Goal: Information Seeking & Learning: Learn about a topic

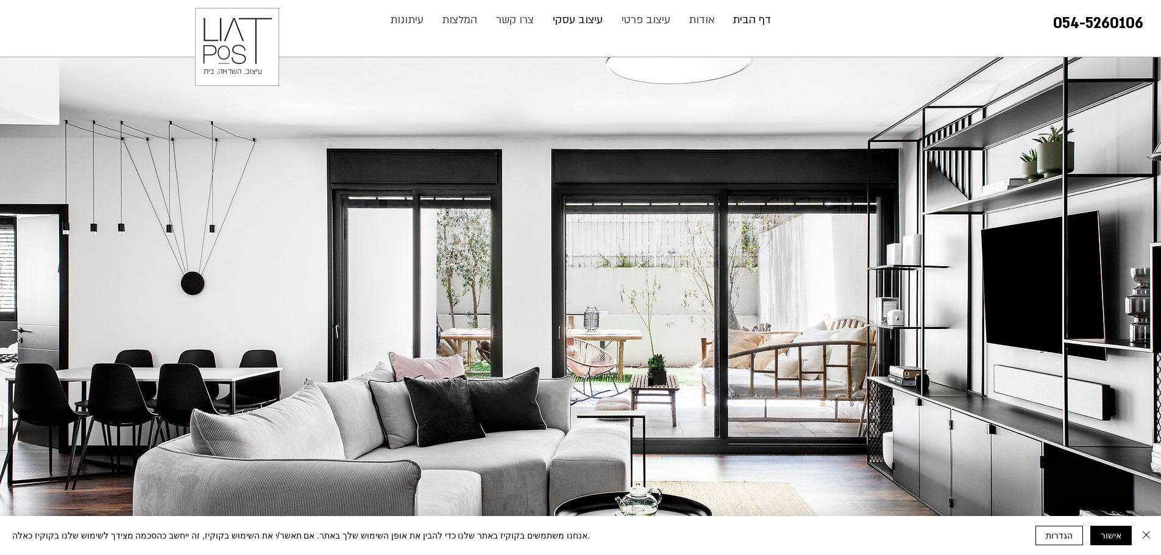
click at [600, 18] on p "עיצוב עסקי" at bounding box center [578, 20] width 62 height 24
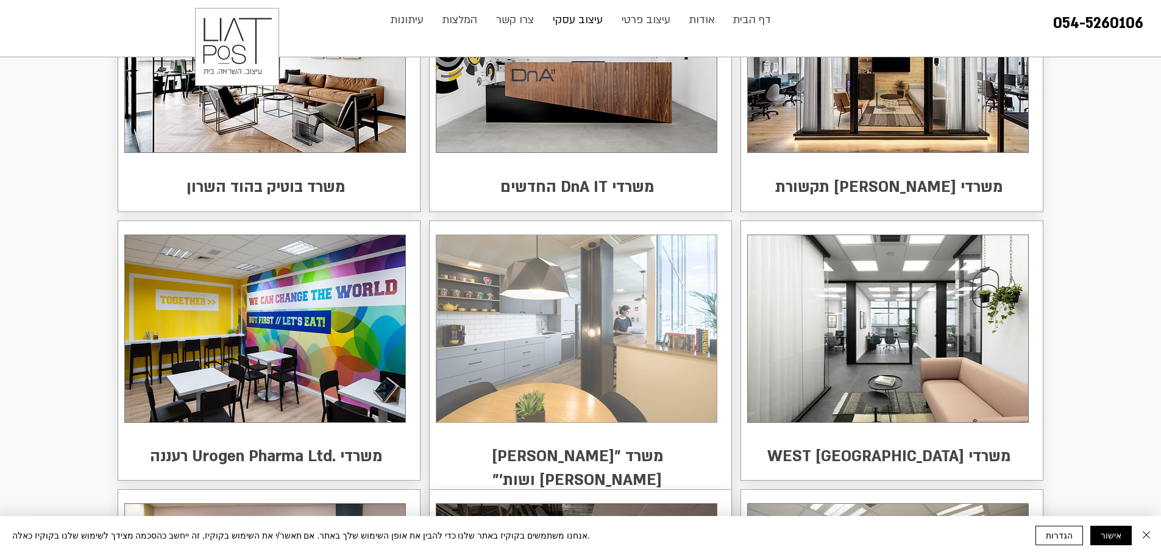
scroll to position [183, 0]
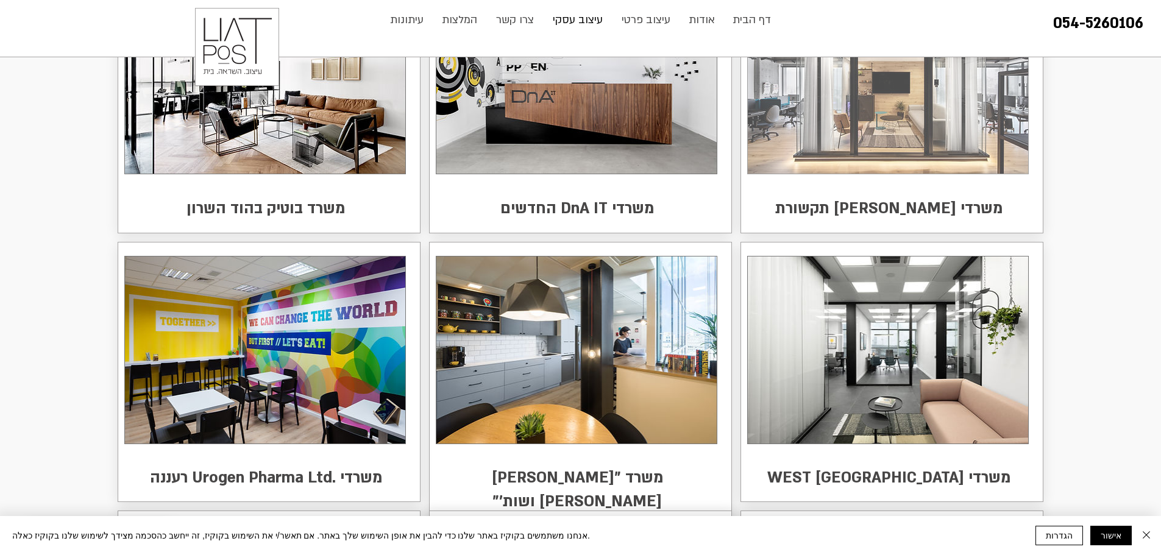
click at [932, 97] on img at bounding box center [888, 80] width 280 height 187
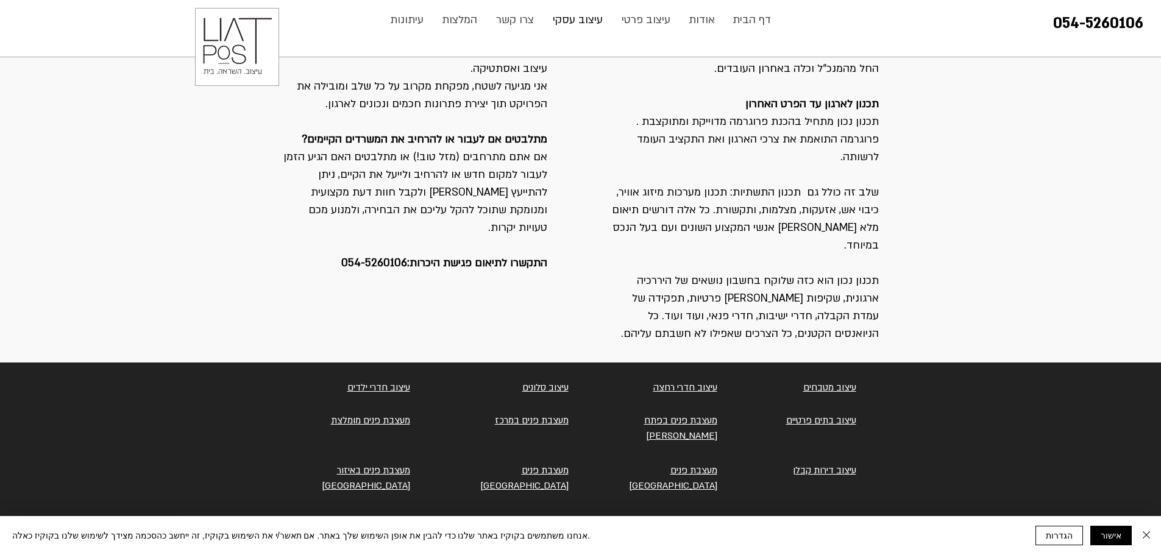
scroll to position [1331, 0]
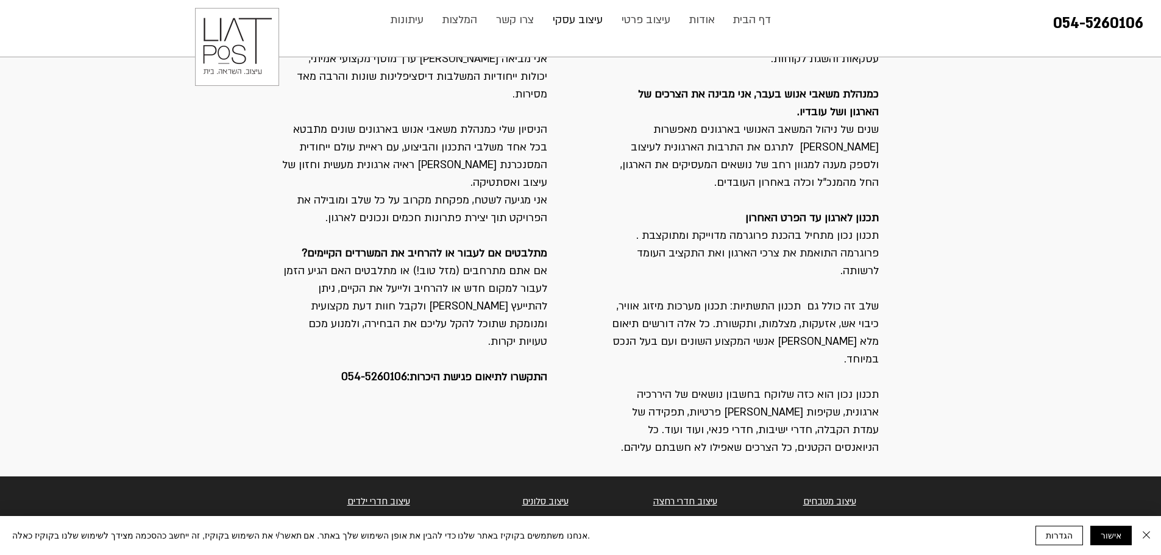
scroll to position [1148, 0]
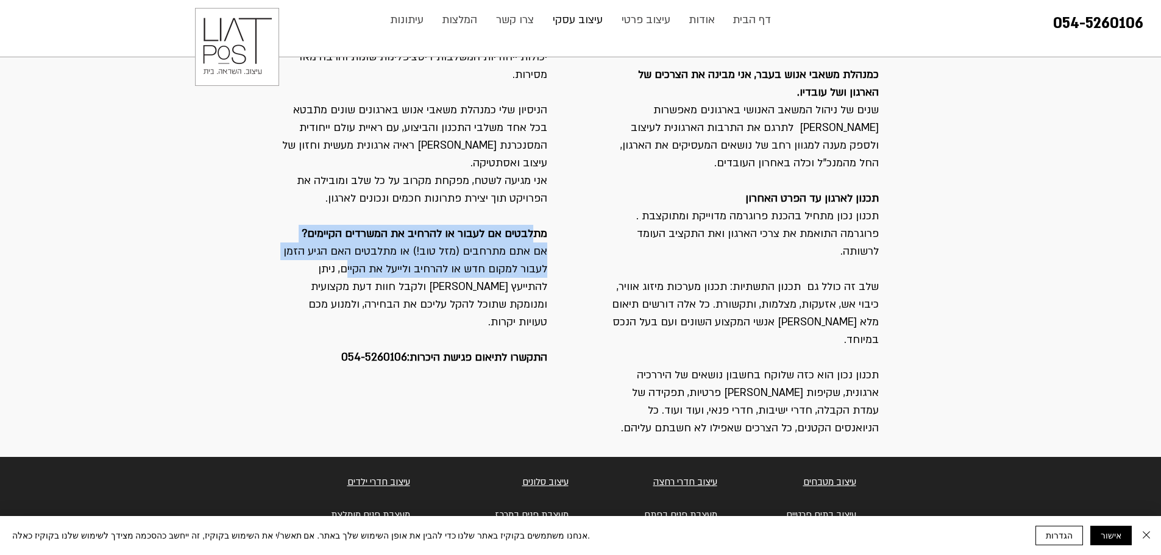
drag, startPoint x: 522, startPoint y: 216, endPoint x: 345, endPoint y: 244, distance: 179.4
click at [345, 244] on div "ביצוע בלו"ז קפדני ובסביבה משתנה ארגון חייב להמשיך ולתפקד גם בזמן שיפוץ או מעבר …" at bounding box center [414, 118] width 266 height 495
click at [345, 244] on p "אם אתם מתרחבים (מזל טוב!) או מתלבטים האם הגיע הזמן לעבור למקום חדש או להרחיב ול…" at bounding box center [414, 286] width 266 height 88
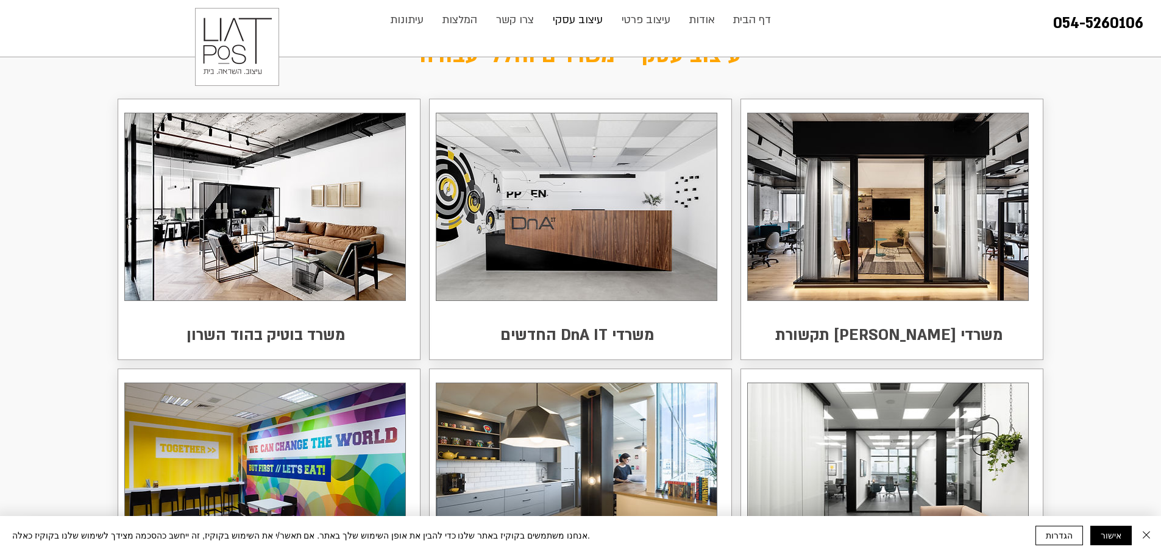
scroll to position [0, 0]
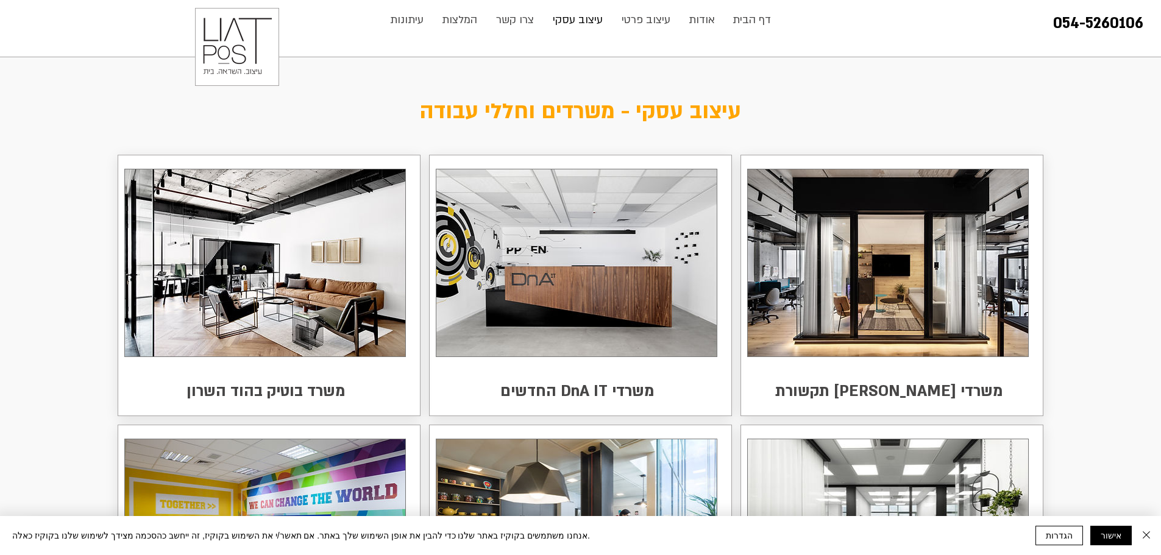
click at [584, 26] on p "עיצוב עסקי" at bounding box center [578, 20] width 62 height 24
click at [506, 19] on p "צרו קשר" at bounding box center [515, 20] width 50 height 24
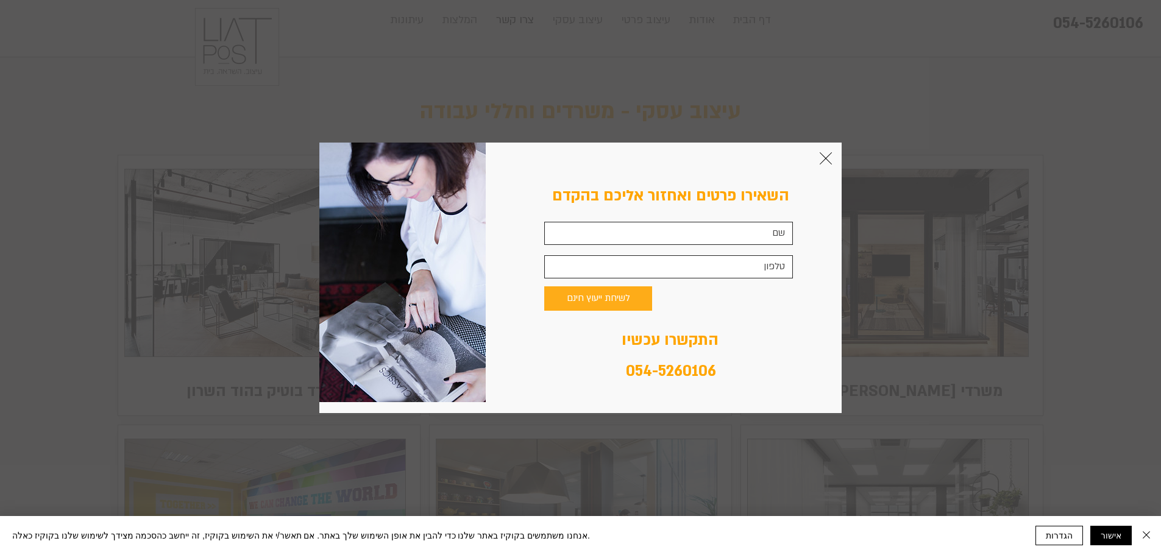
click at [825, 162] on icon "חזרה לאתר" at bounding box center [825, 158] width 12 height 12
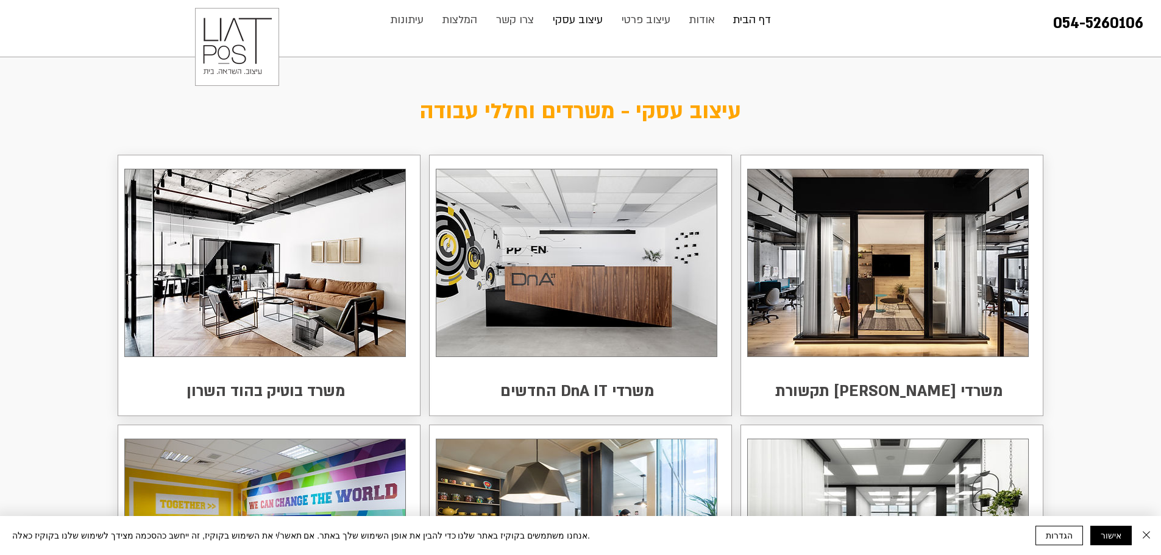
click at [745, 24] on p "דף הבית" at bounding box center [751, 20] width 51 height 24
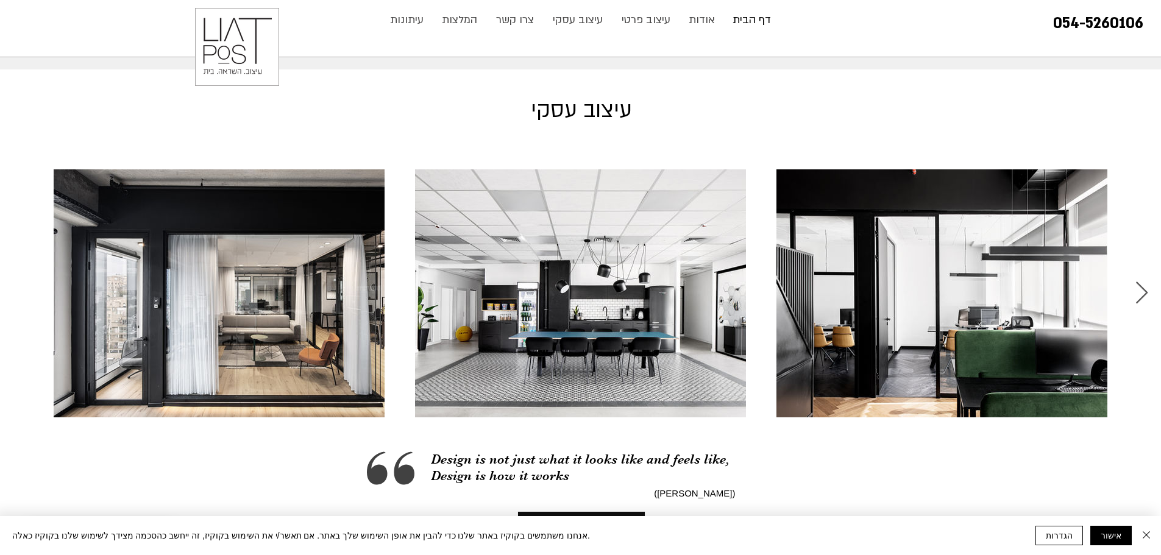
scroll to position [1767, 0]
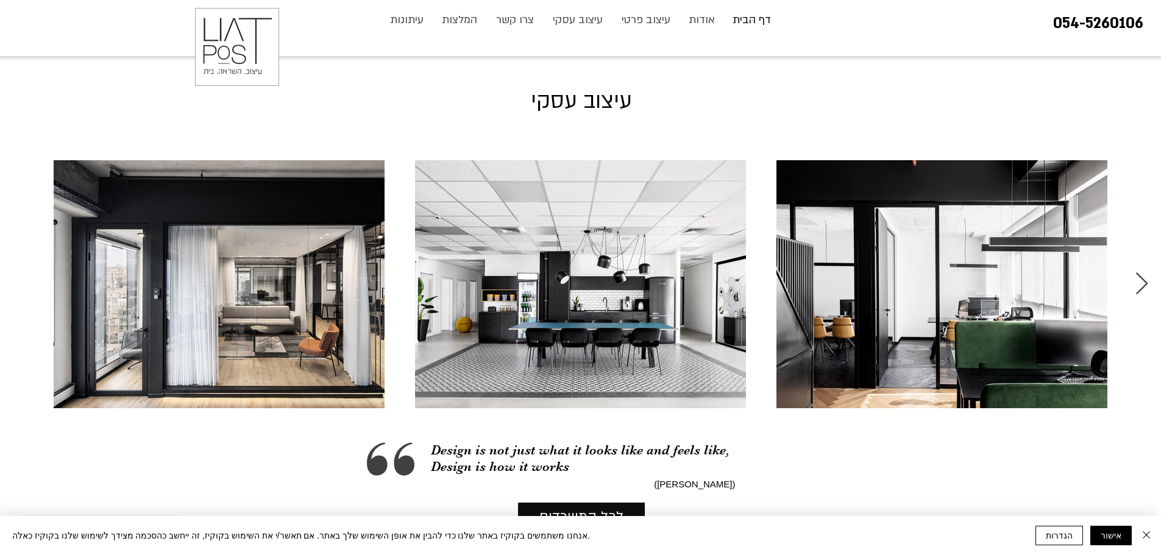
click at [1138, 272] on icon "Next Item" at bounding box center [1141, 284] width 14 height 24
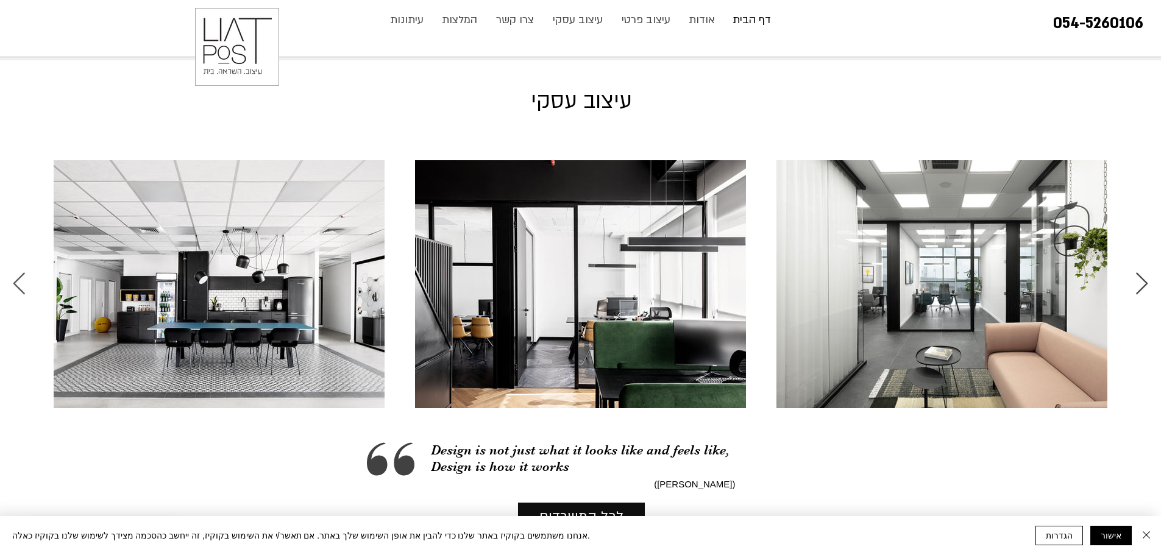
click at [1138, 272] on icon "Next Item" at bounding box center [1141, 284] width 14 height 24
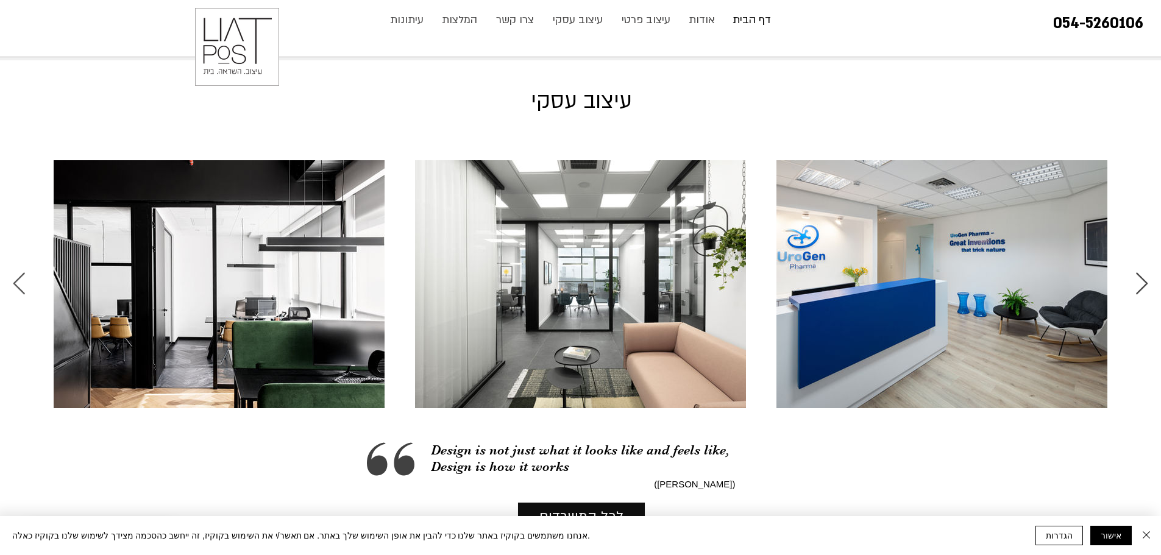
click at [1138, 272] on icon "Next Item" at bounding box center [1141, 284] width 14 height 24
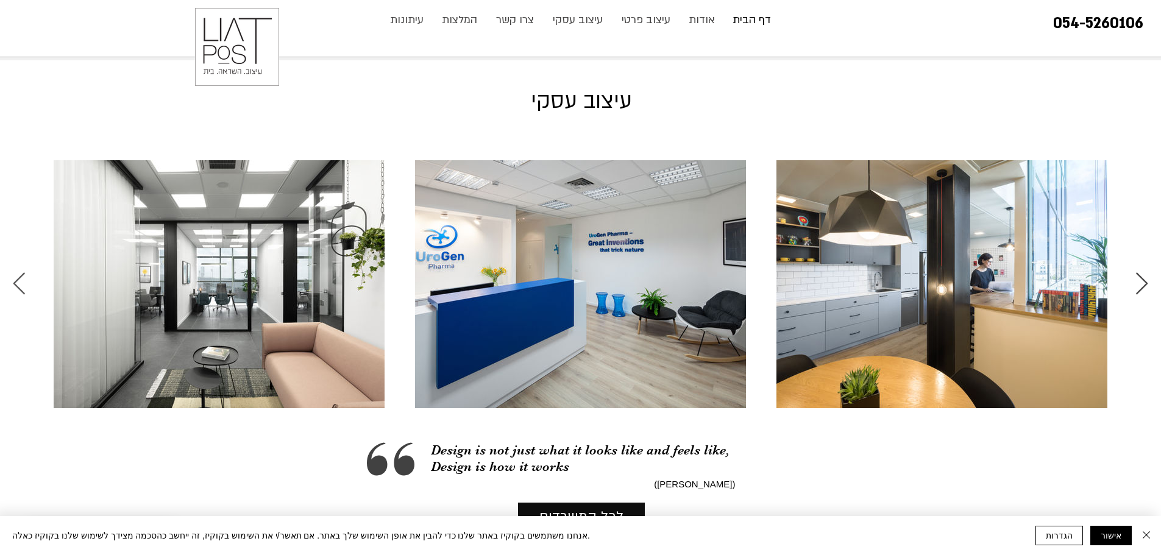
click at [1138, 272] on icon "Next Item" at bounding box center [1141, 284] width 14 height 24
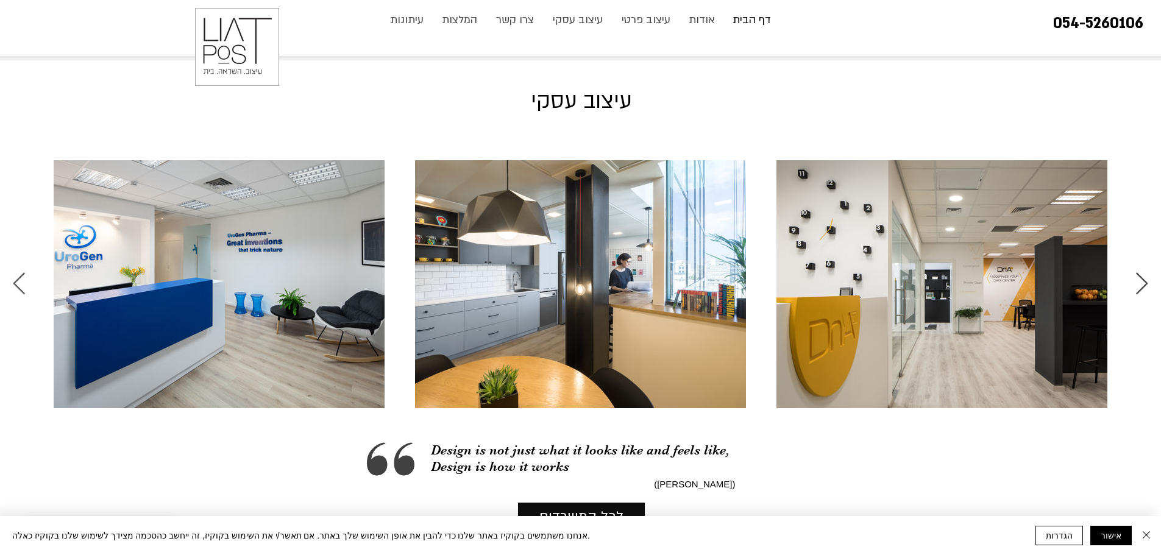
click at [1138, 272] on icon "Next Item" at bounding box center [1141, 284] width 14 height 24
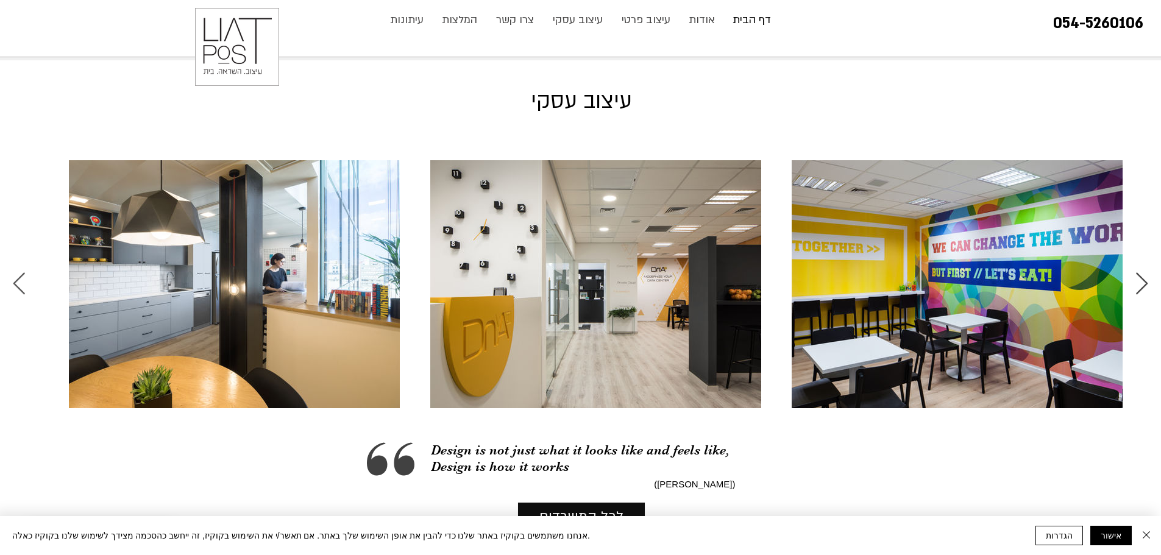
scroll to position [0, 1807]
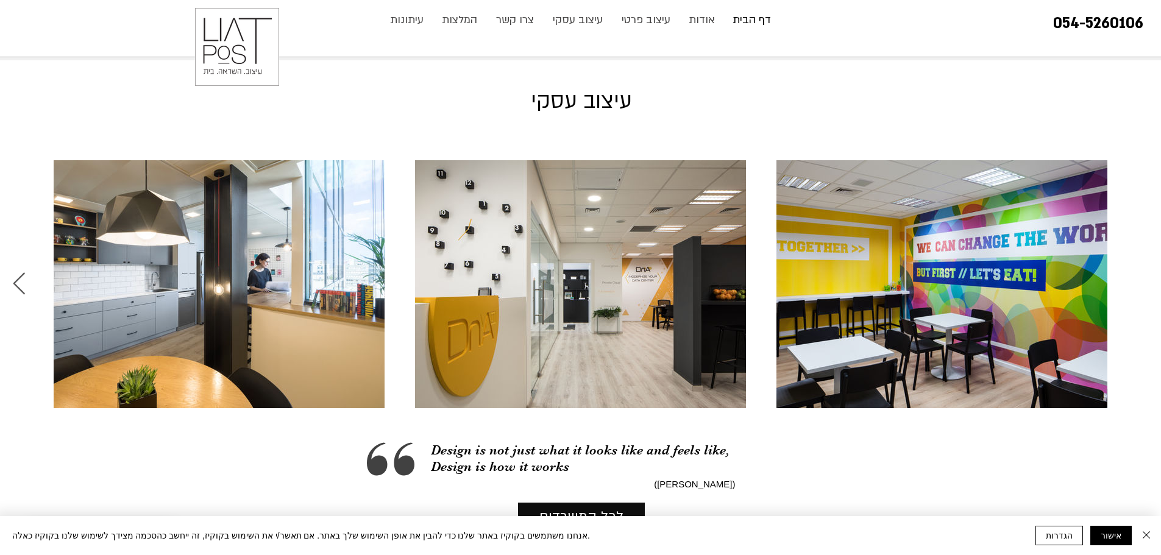
click at [1138, 246] on div "DnA IT - משרדי חברת הייטק משרד בוטיק בהוד השרון" at bounding box center [565, 269] width 1161 height 248
click at [1149, 242] on div "DnA IT - משרדי חברת הייטק משרד בוטיק בהוד השרון" at bounding box center [580, 269] width 1161 height 248
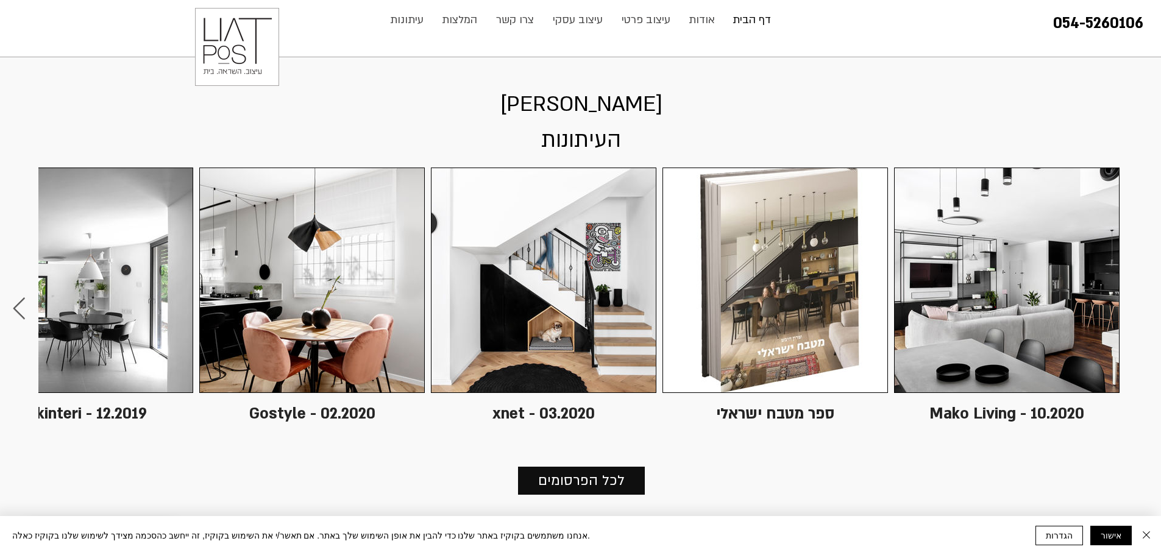
scroll to position [3473, 0]
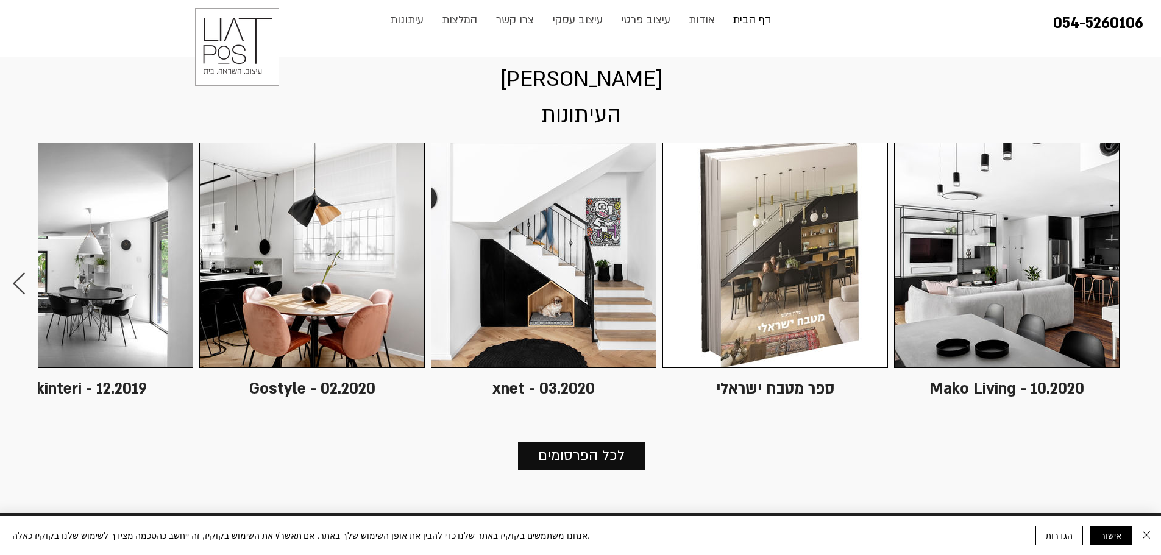
click at [15, 272] on icon "Next Item" at bounding box center [19, 283] width 12 height 22
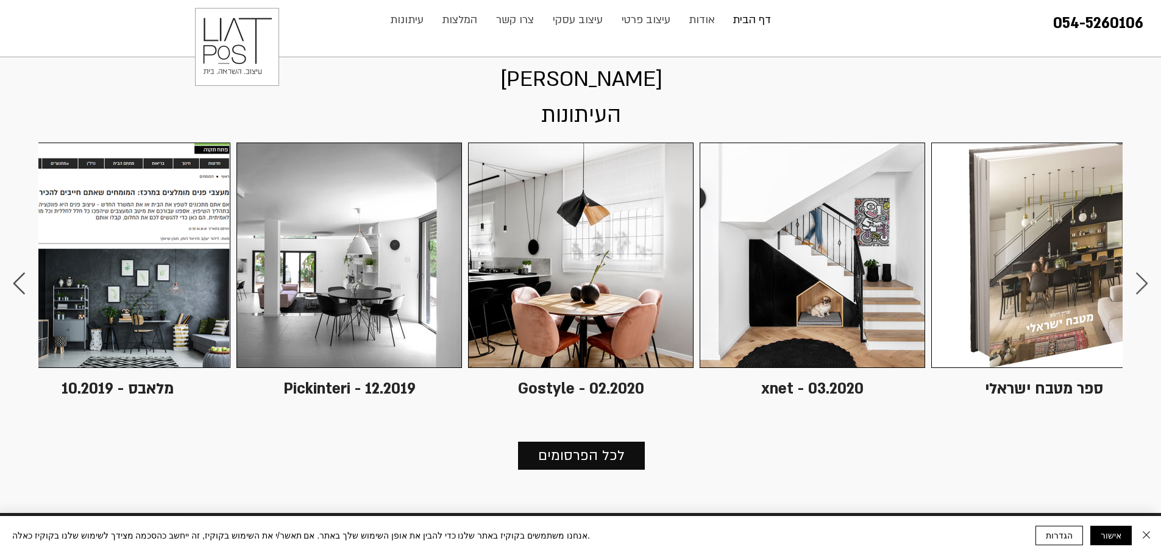
click at [15, 272] on icon "Next Item" at bounding box center [19, 283] width 12 height 22
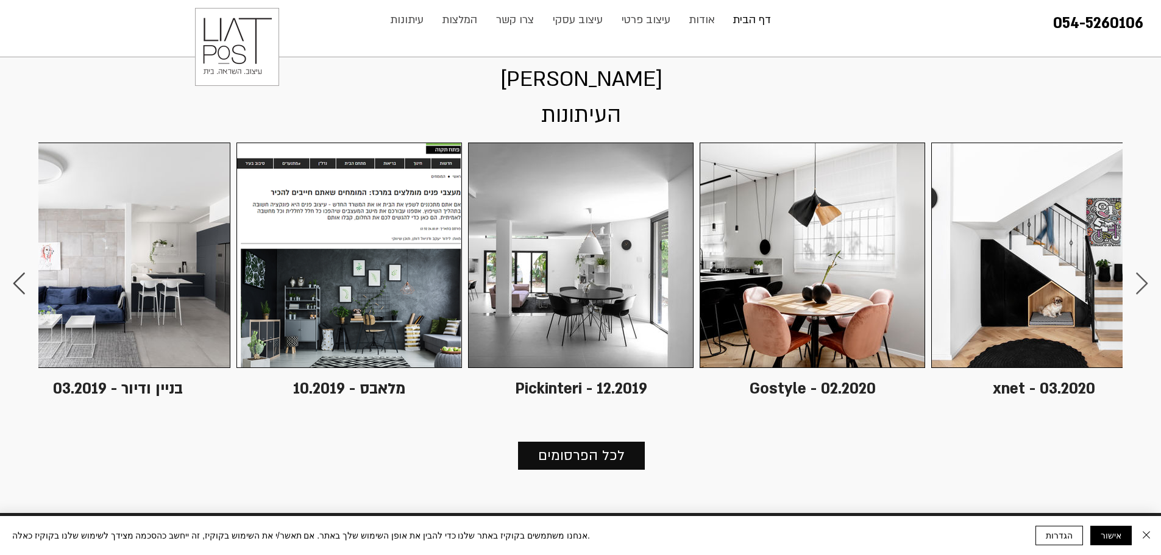
click at [15, 272] on icon "Next Item" at bounding box center [19, 283] width 12 height 22
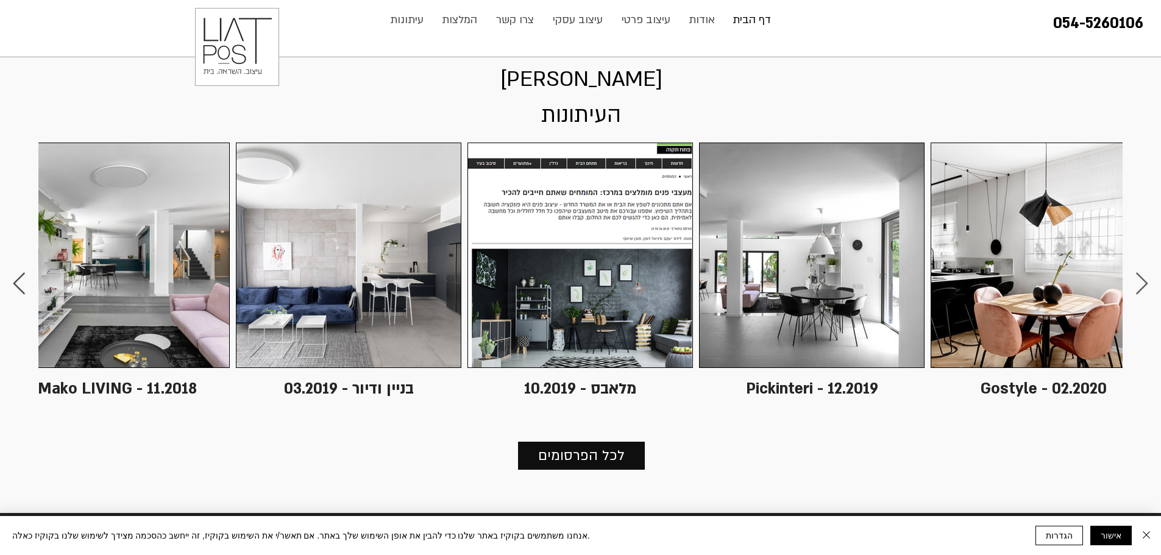
scroll to position [0, -732]
click at [15, 272] on icon "Next Item" at bounding box center [19, 283] width 12 height 22
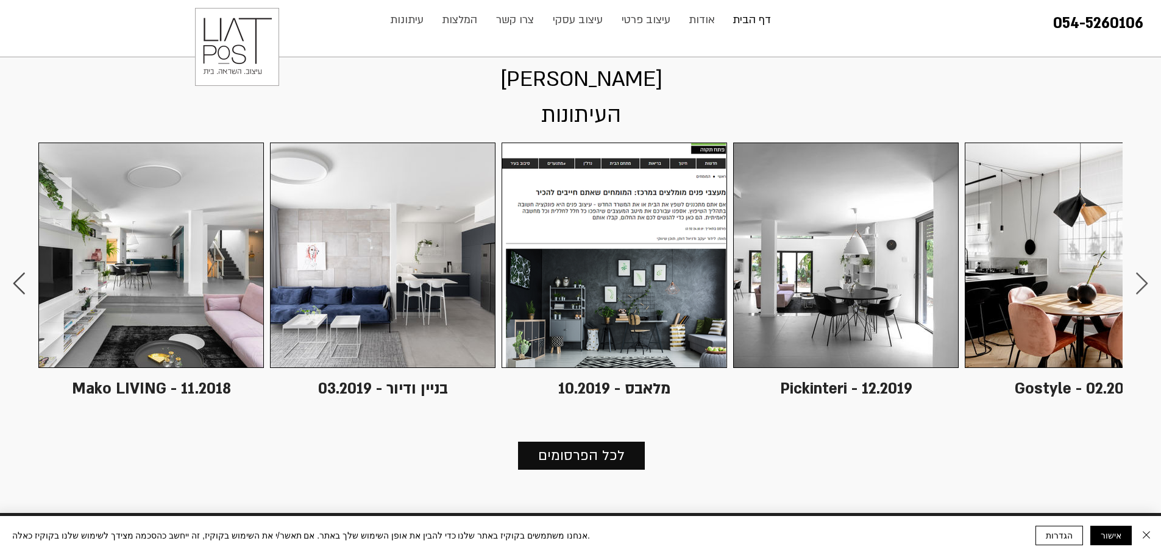
scroll to position [0, -768]
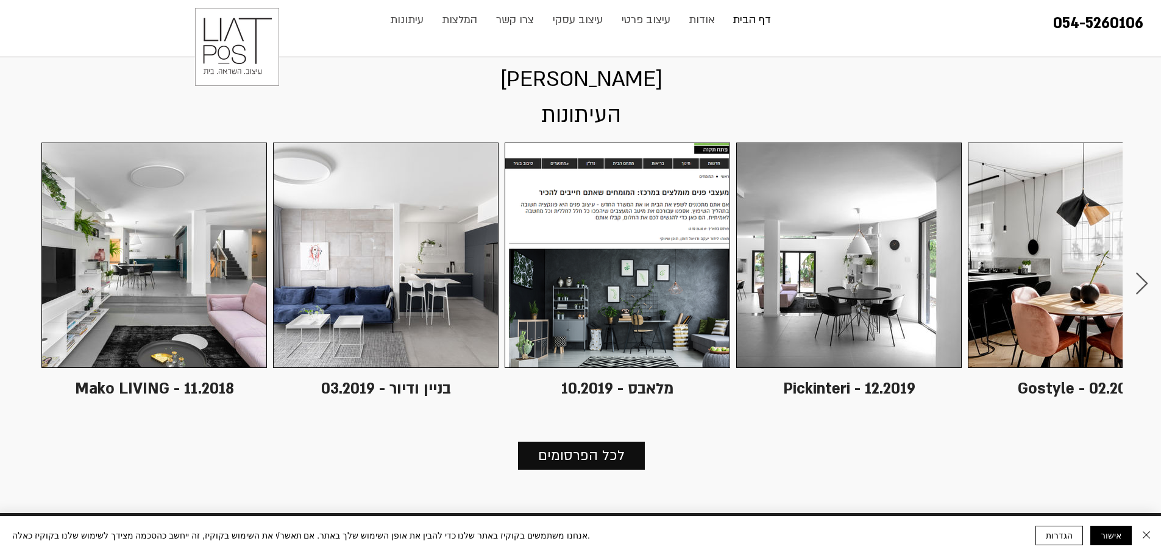
click at [15, 214] on div "Mako Living - 10.2020 ספר מטבח ישראלי xnet - 03.2020 Gostyle - 02.2020 Pickinte…" at bounding box center [577, 281] width 1161 height 283
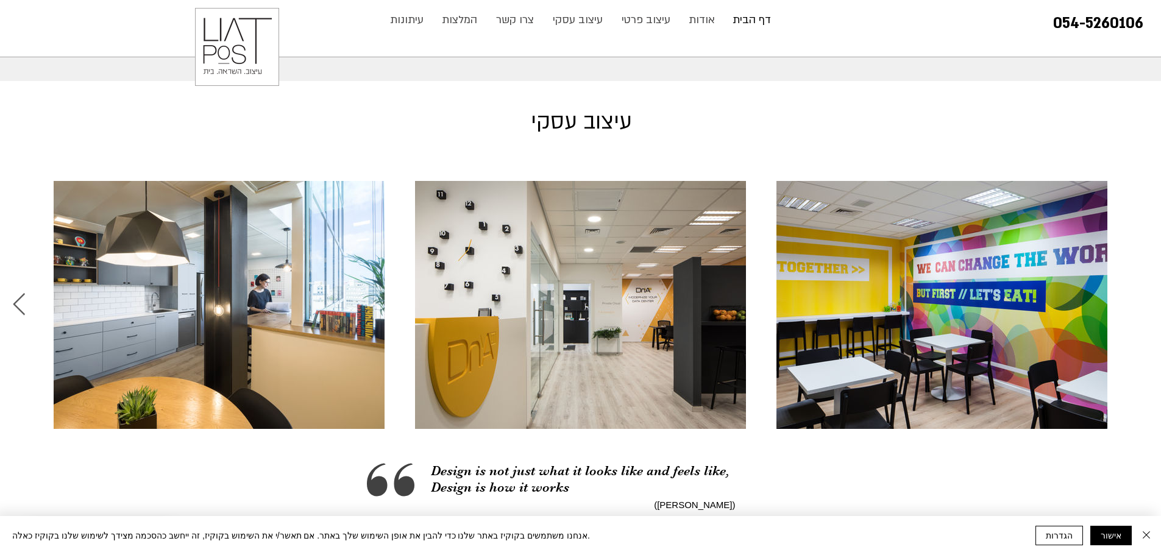
scroll to position [1706, 0]
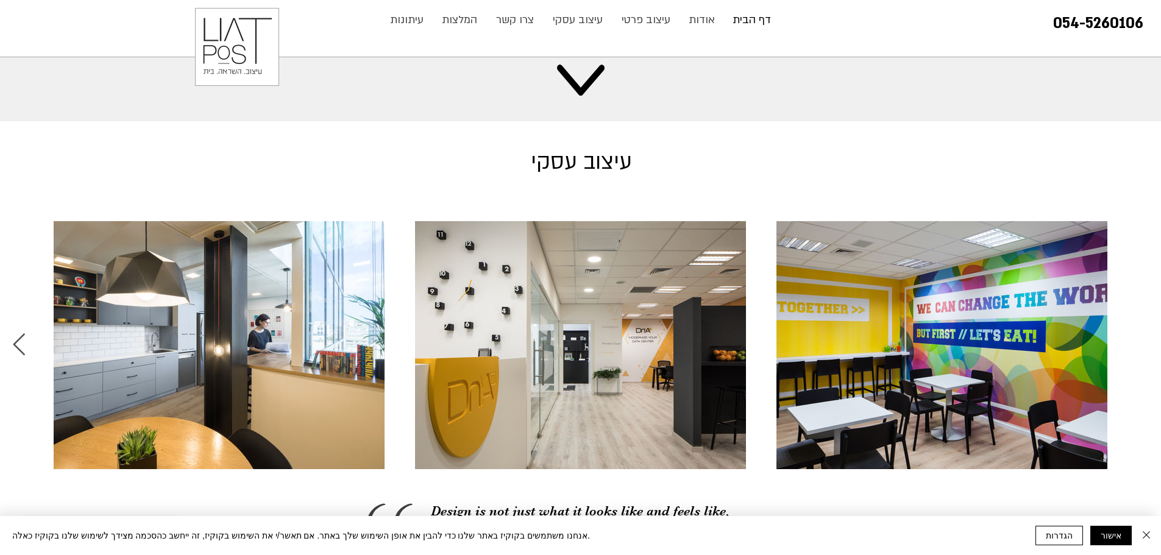
click at [24, 333] on icon "Previous Item" at bounding box center [19, 345] width 14 height 24
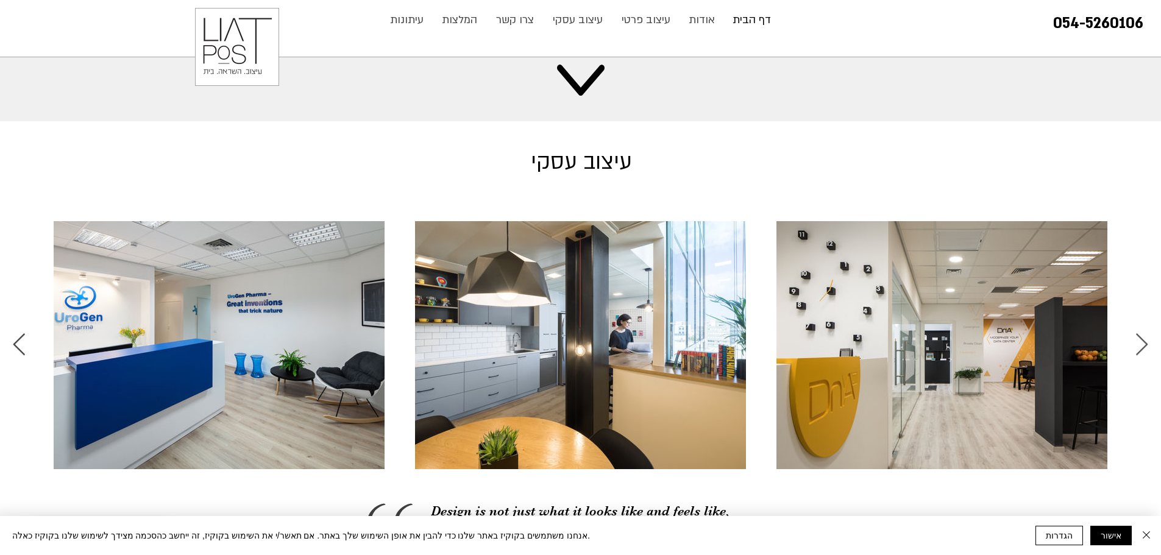
click at [25, 333] on icon "Previous Item" at bounding box center [19, 345] width 14 height 24
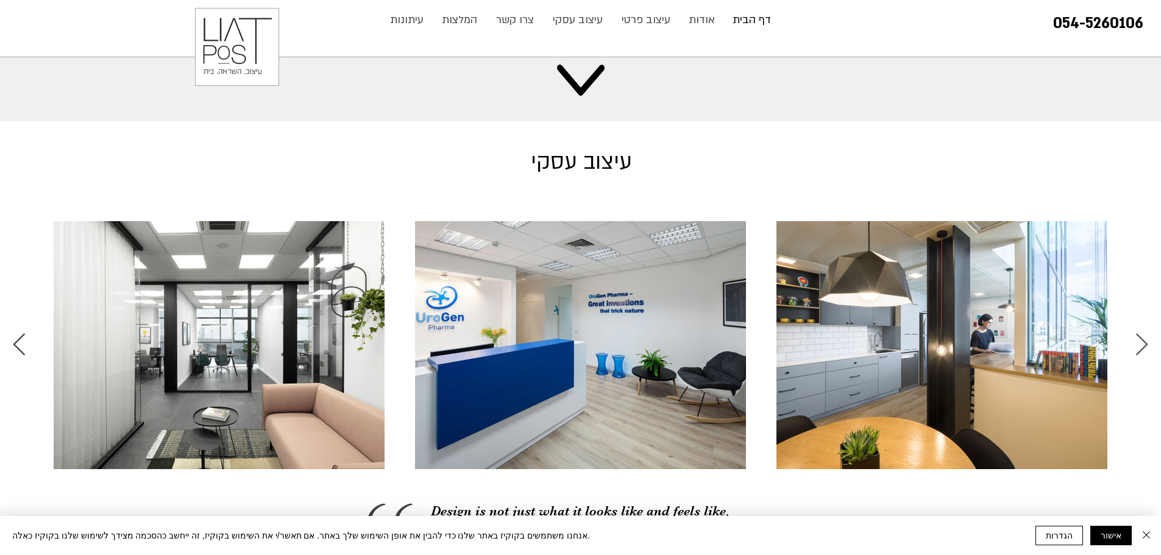
click at [25, 333] on icon "Previous Item" at bounding box center [19, 345] width 14 height 24
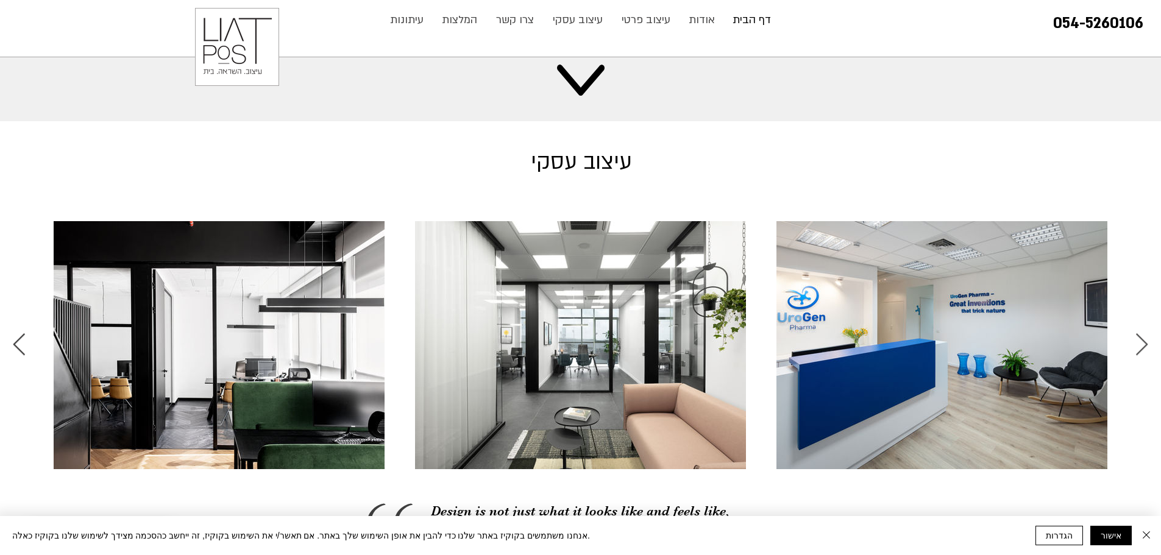
click at [25, 333] on icon "Previous Item" at bounding box center [19, 345] width 14 height 24
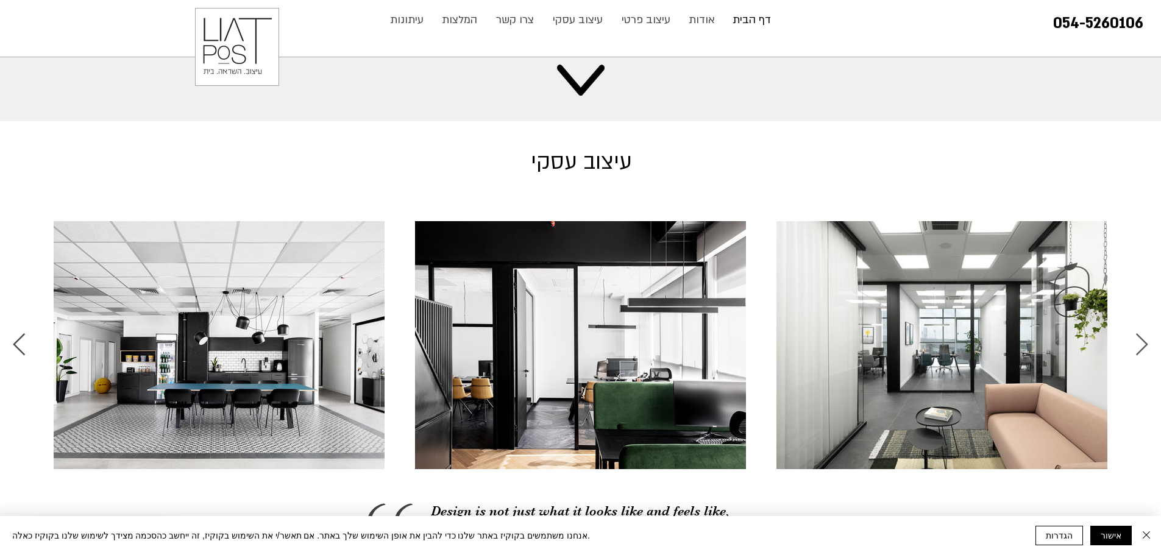
click at [25, 333] on icon "Previous Item" at bounding box center [19, 345] width 14 height 24
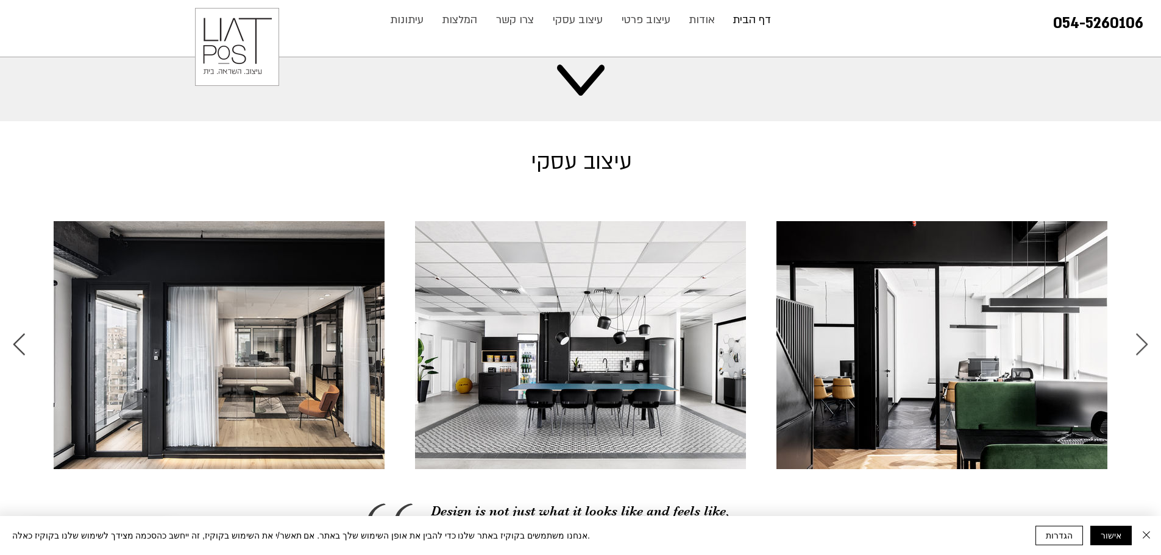
scroll to position [0, 0]
click at [25, 307] on div "DnA IT - משרדי חברת הייטק משרד בוטיק בהוד השרון משרד עורכי הדין "זיסמן אהרוני ג…" at bounding box center [565, 330] width 1161 height 248
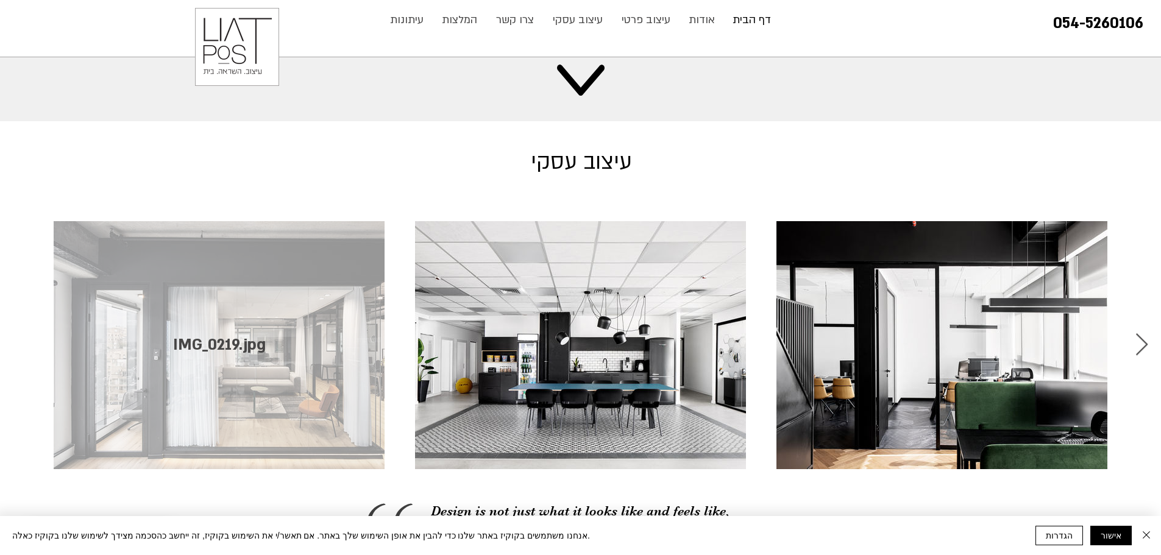
click at [207, 335] on span "IMG_0219.jpg" at bounding box center [219, 345] width 93 height 20
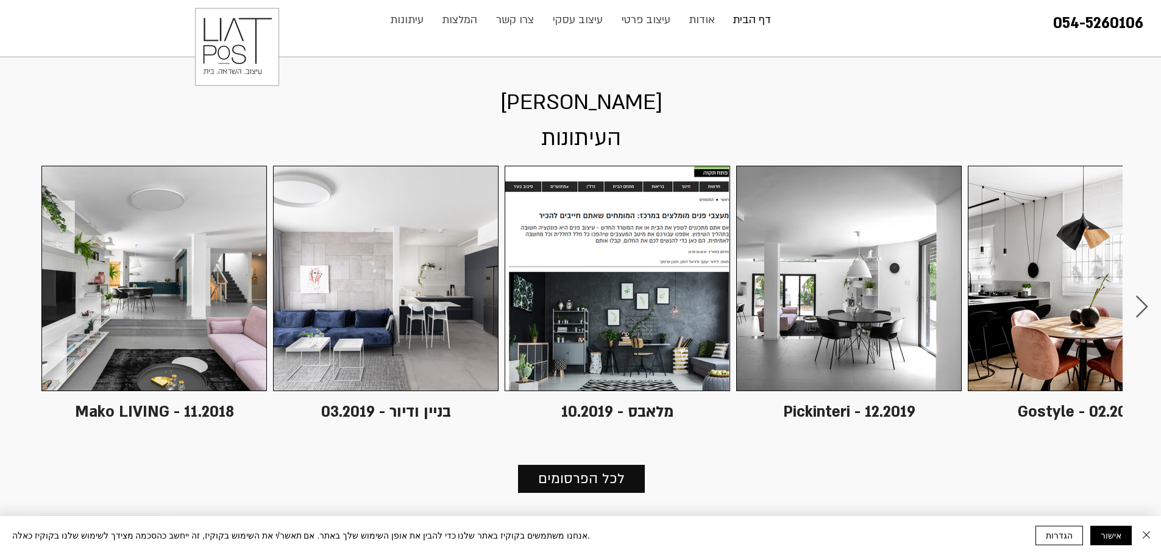
scroll to position [3416, 0]
